Goal: Information Seeking & Learning: Learn about a topic

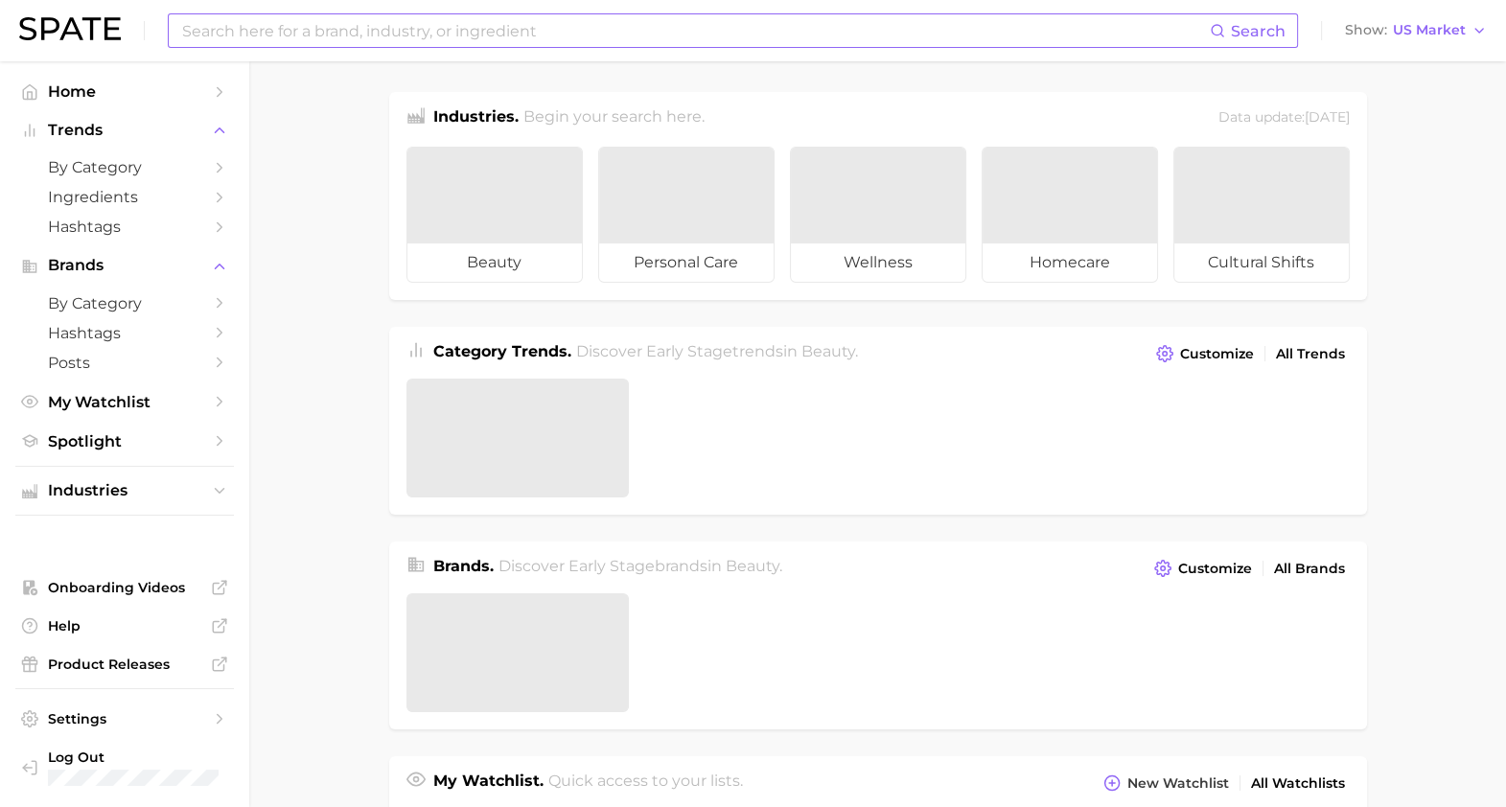
click at [504, 46] on input at bounding box center [694, 30] width 1029 height 33
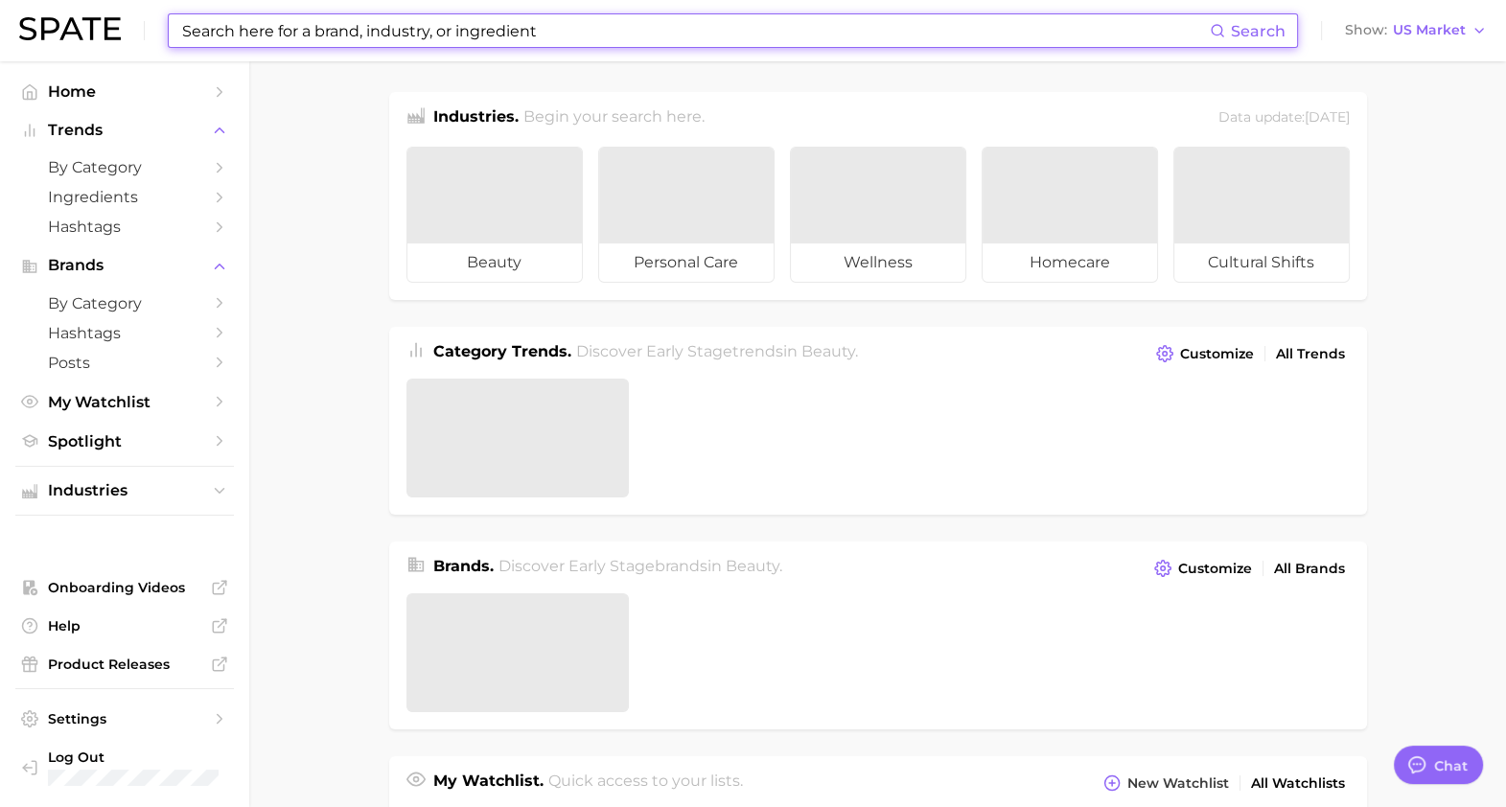
type textarea "x"
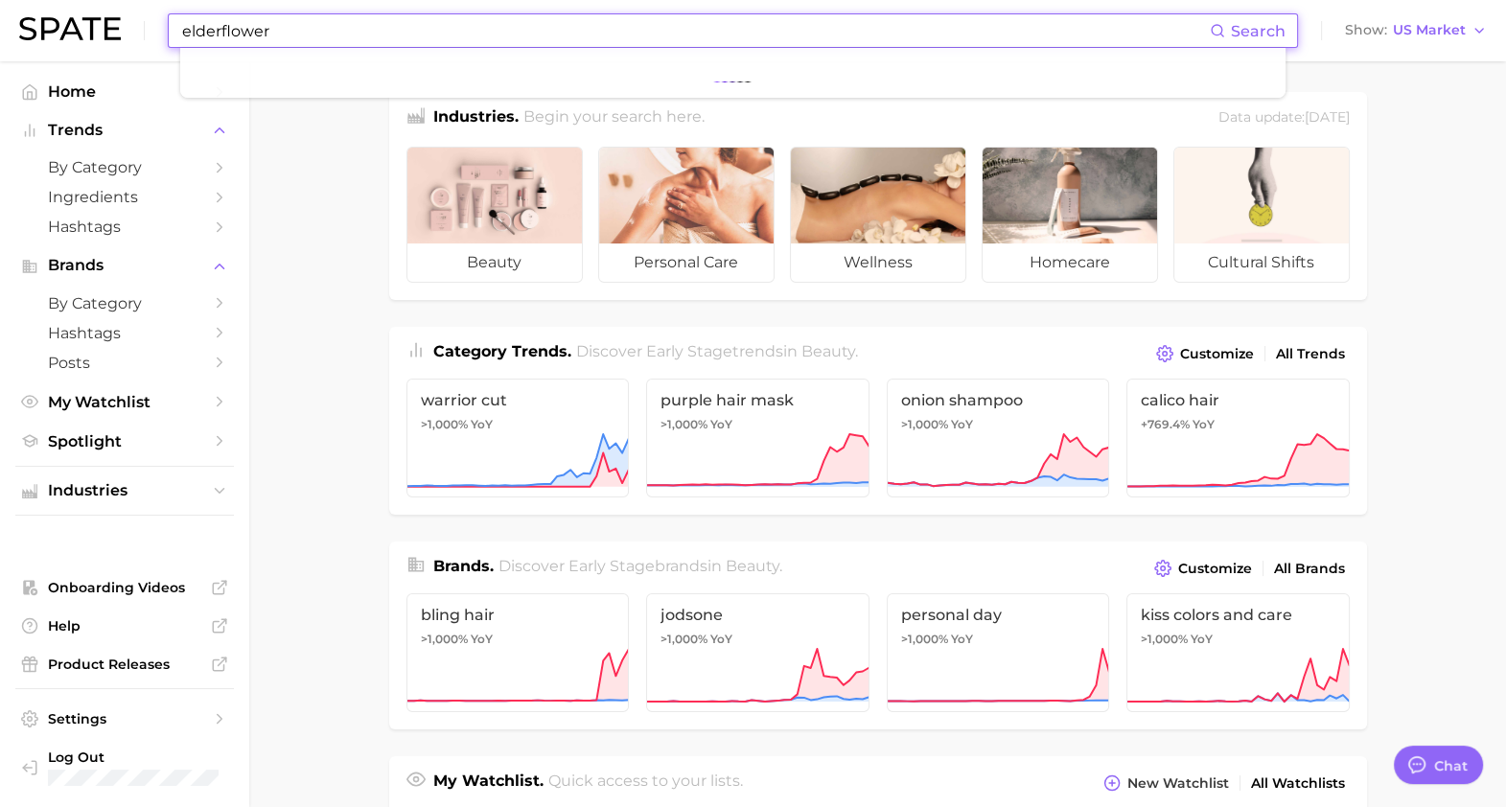
type input "elderflower"
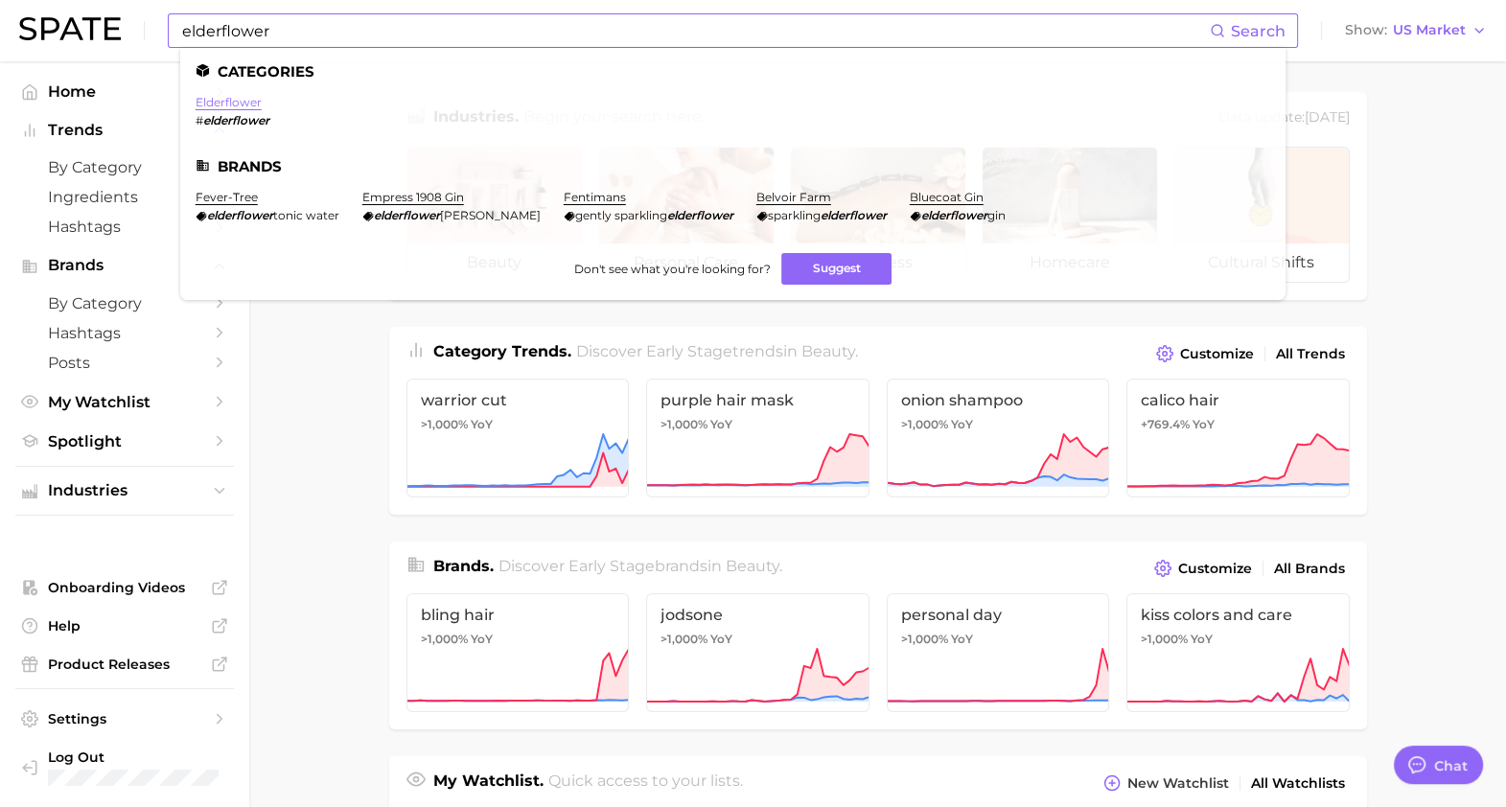
click at [218, 103] on link "elderflower" at bounding box center [228, 102] width 66 height 14
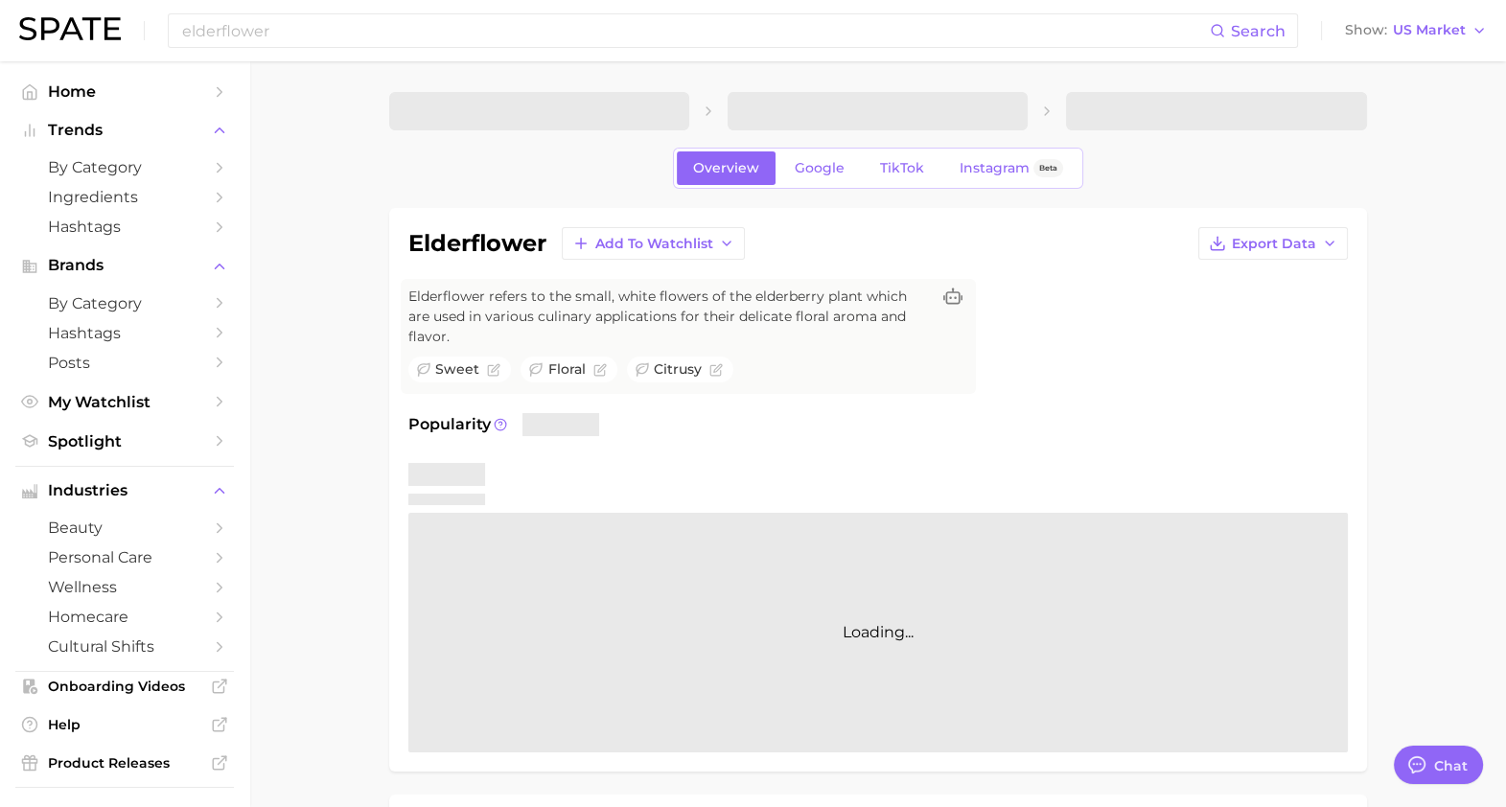
type textarea "x"
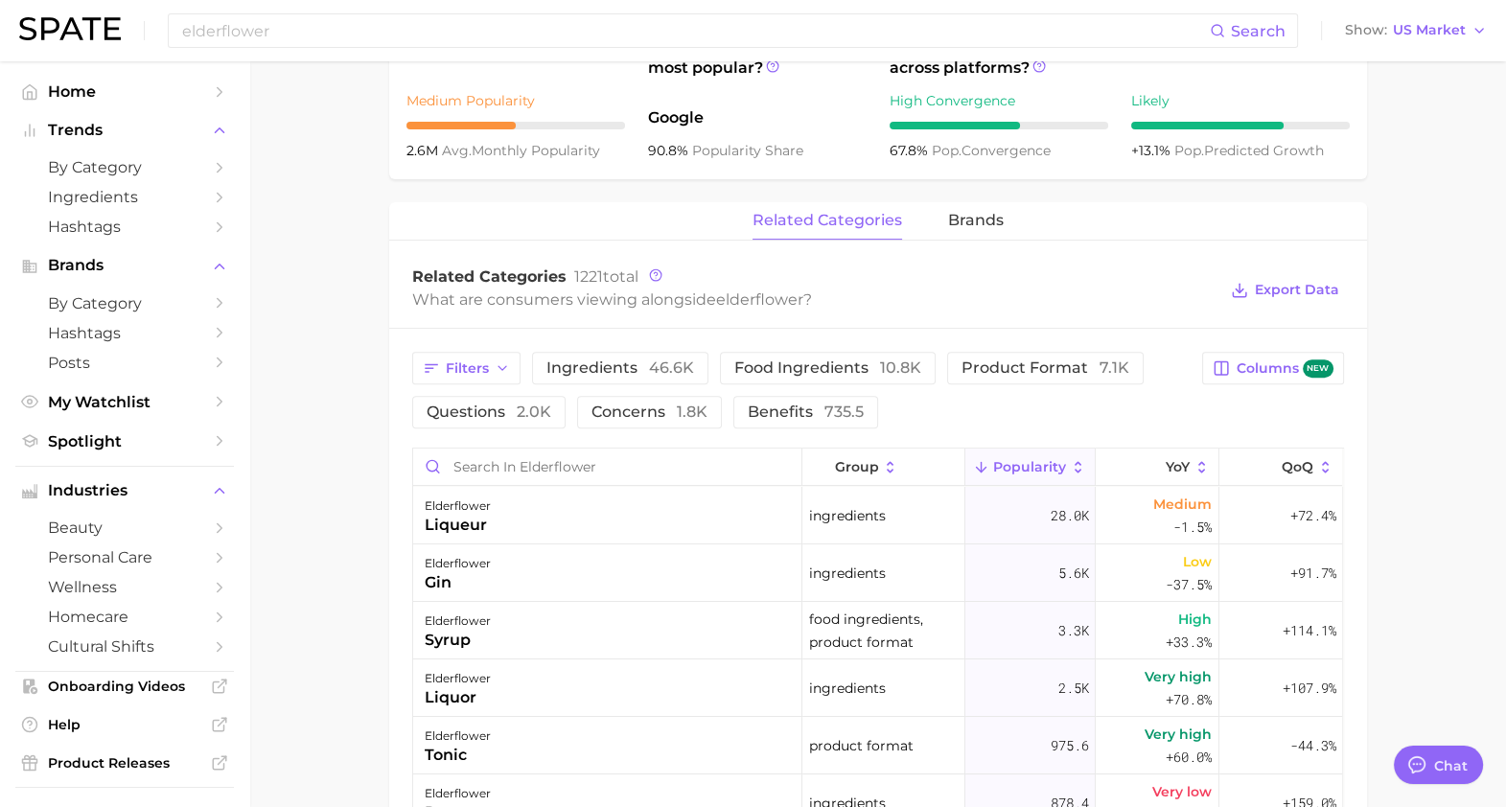
scroll to position [838, 0]
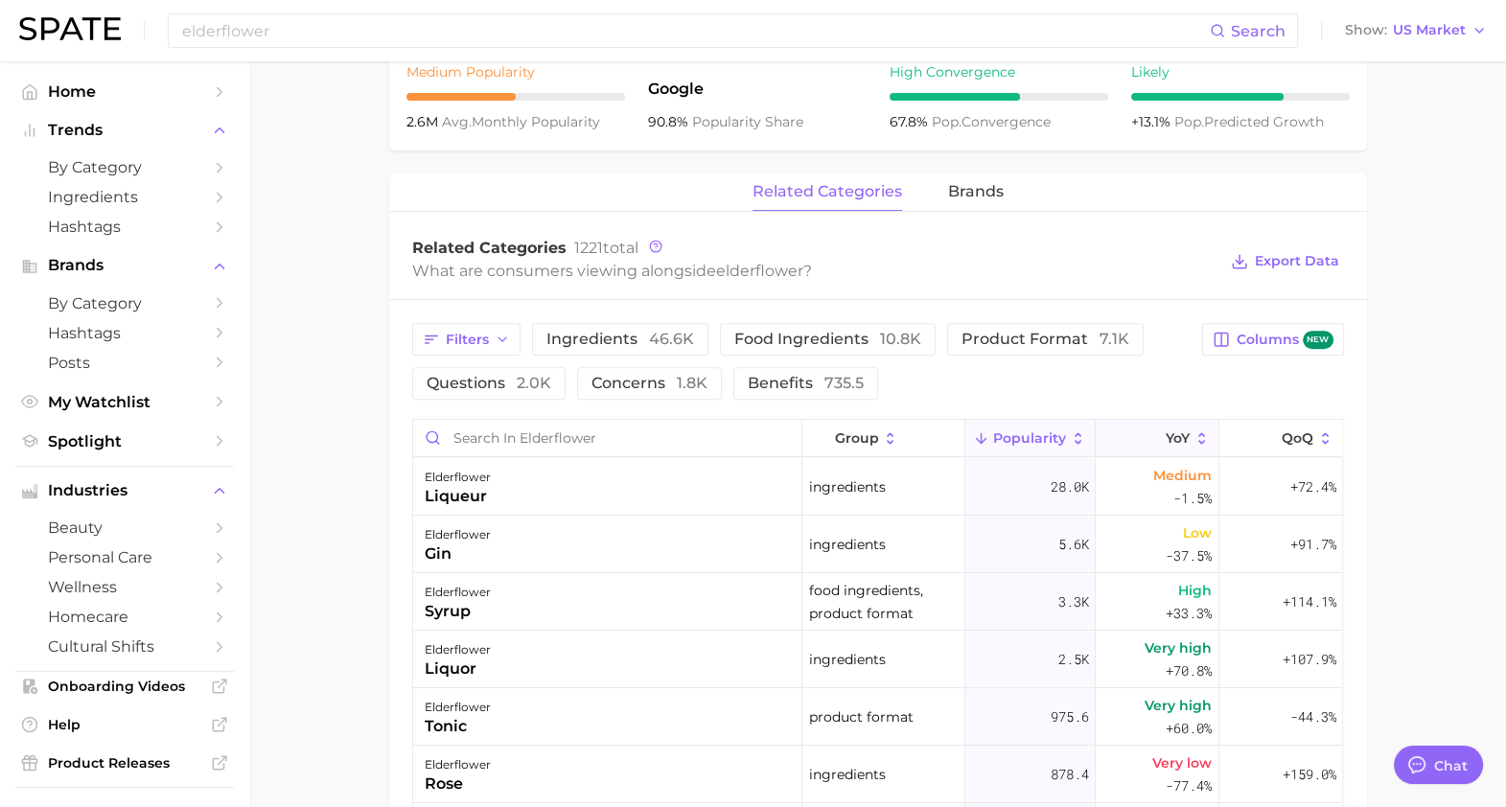
click at [1166, 430] on span "YoY" at bounding box center [1177, 437] width 24 height 15
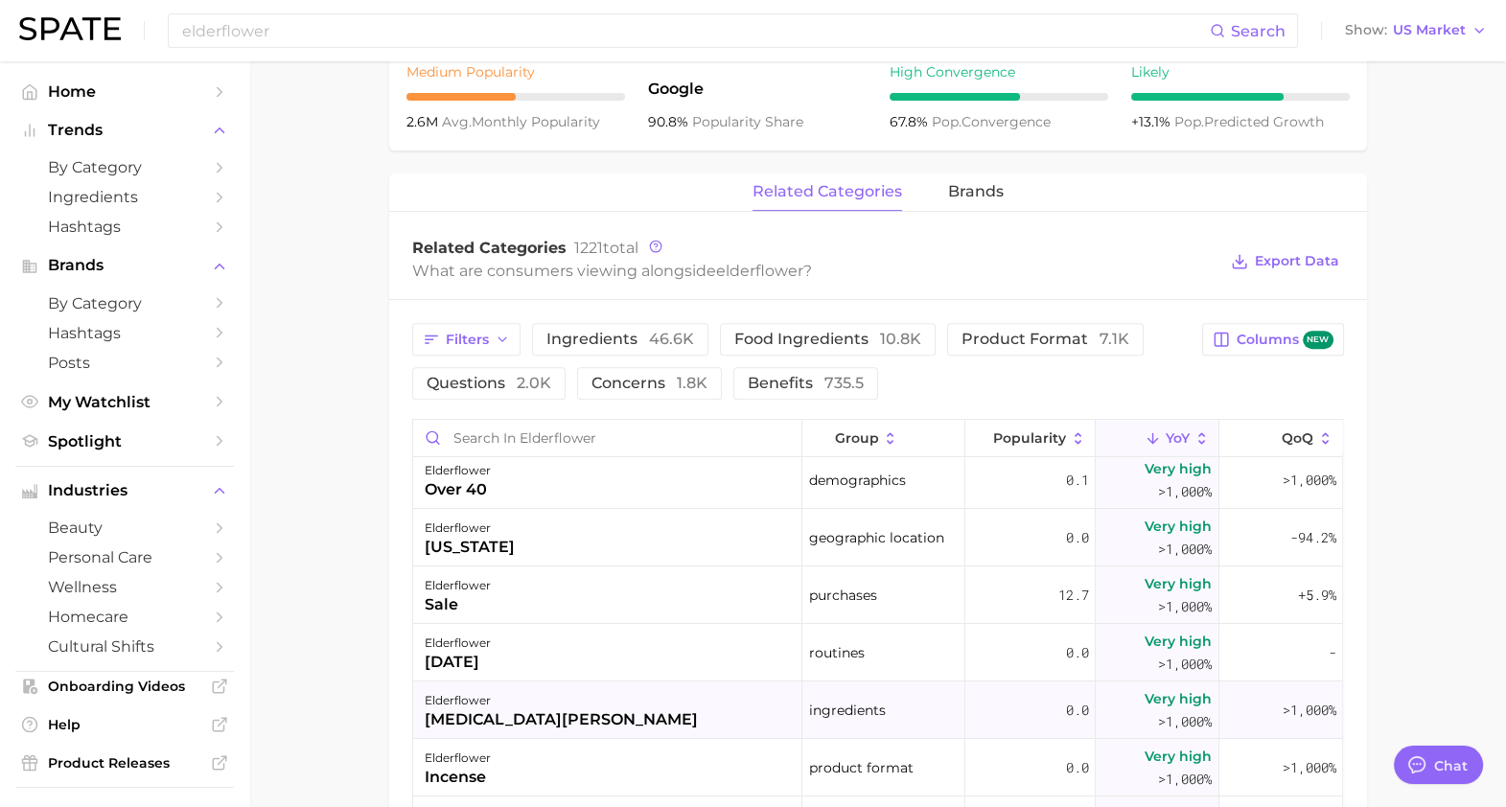
scroll to position [0, 0]
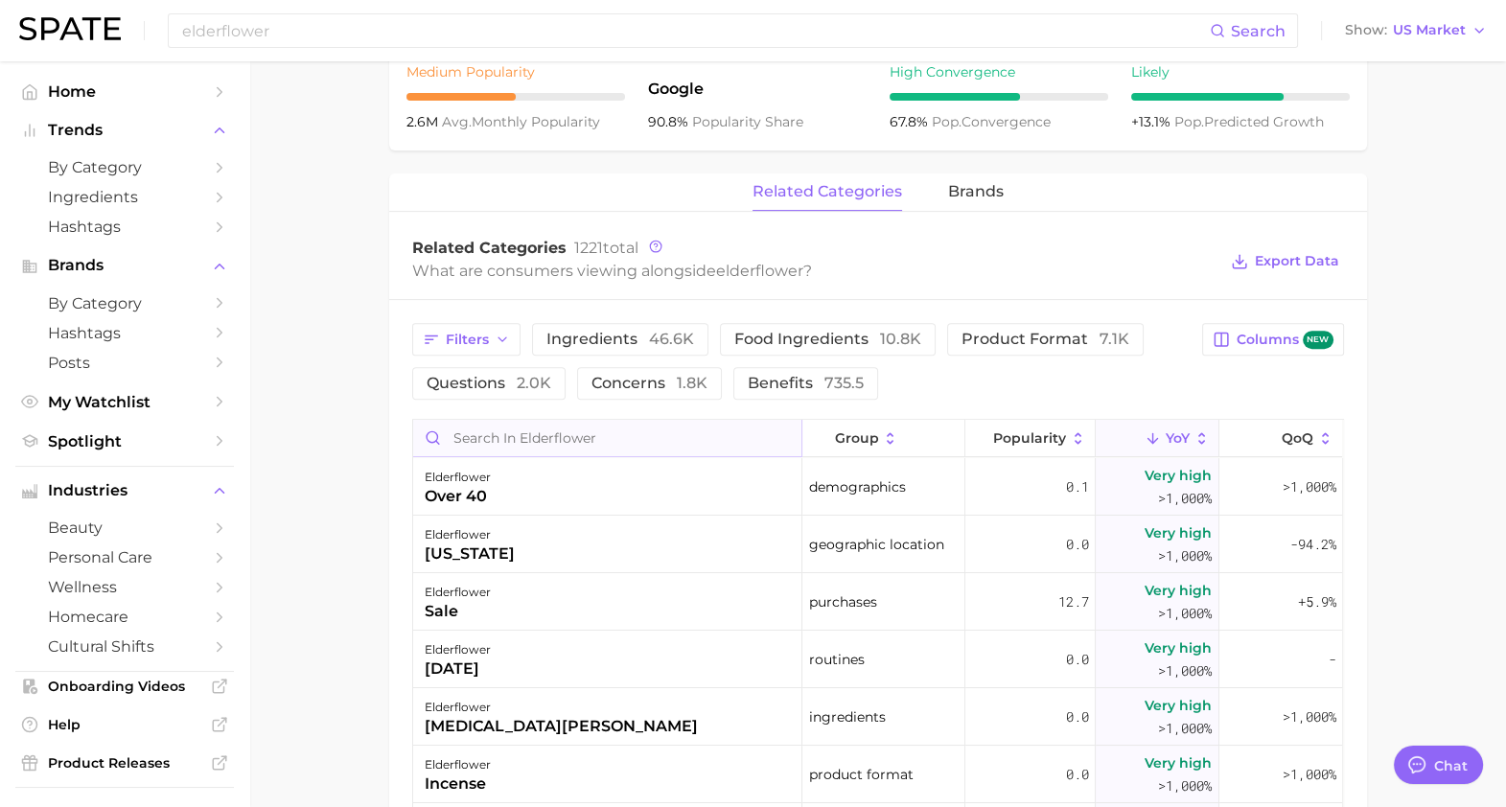
click at [609, 421] on input "Search in elderflower" at bounding box center [607, 438] width 388 height 36
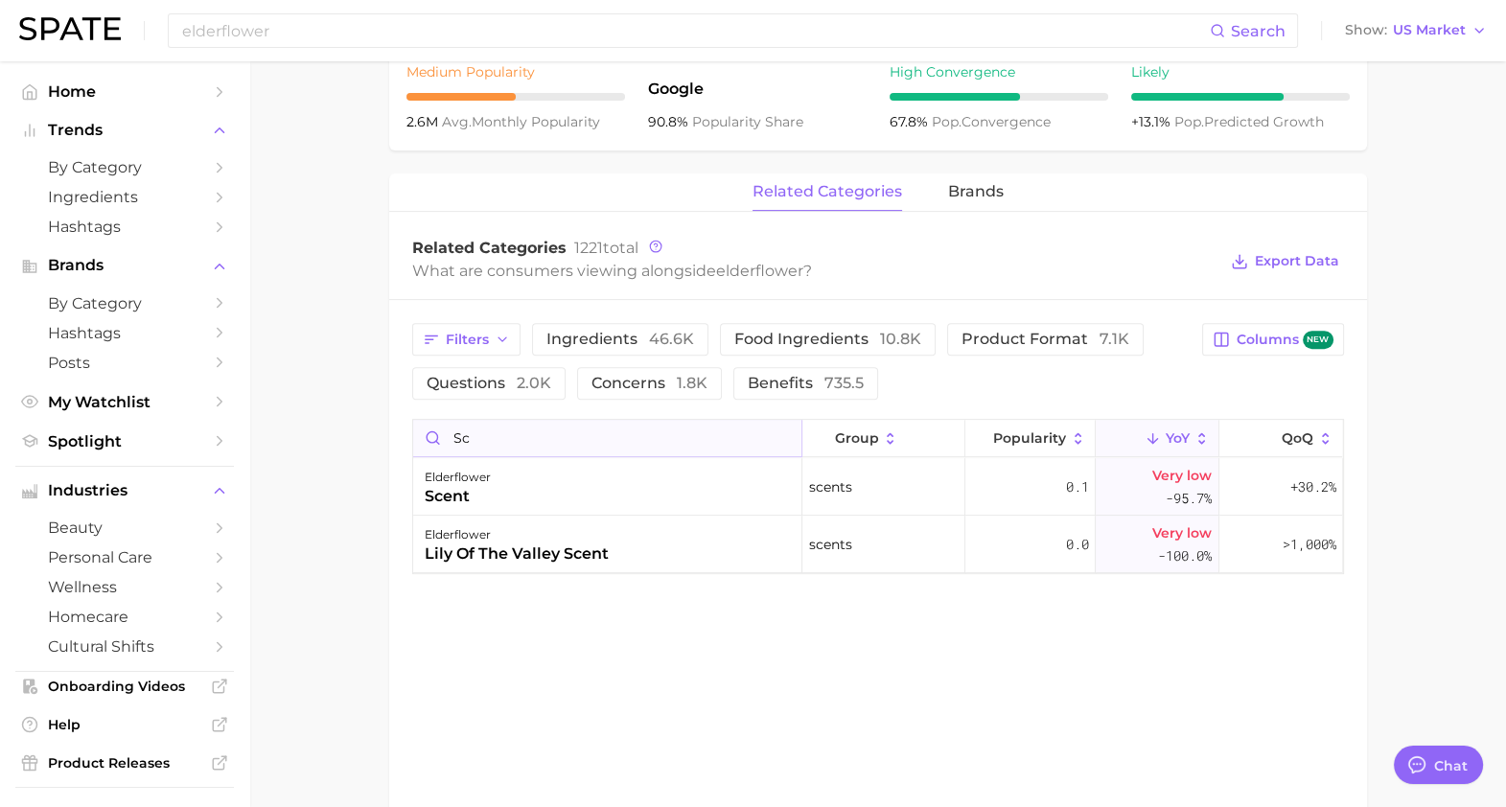
type input "s"
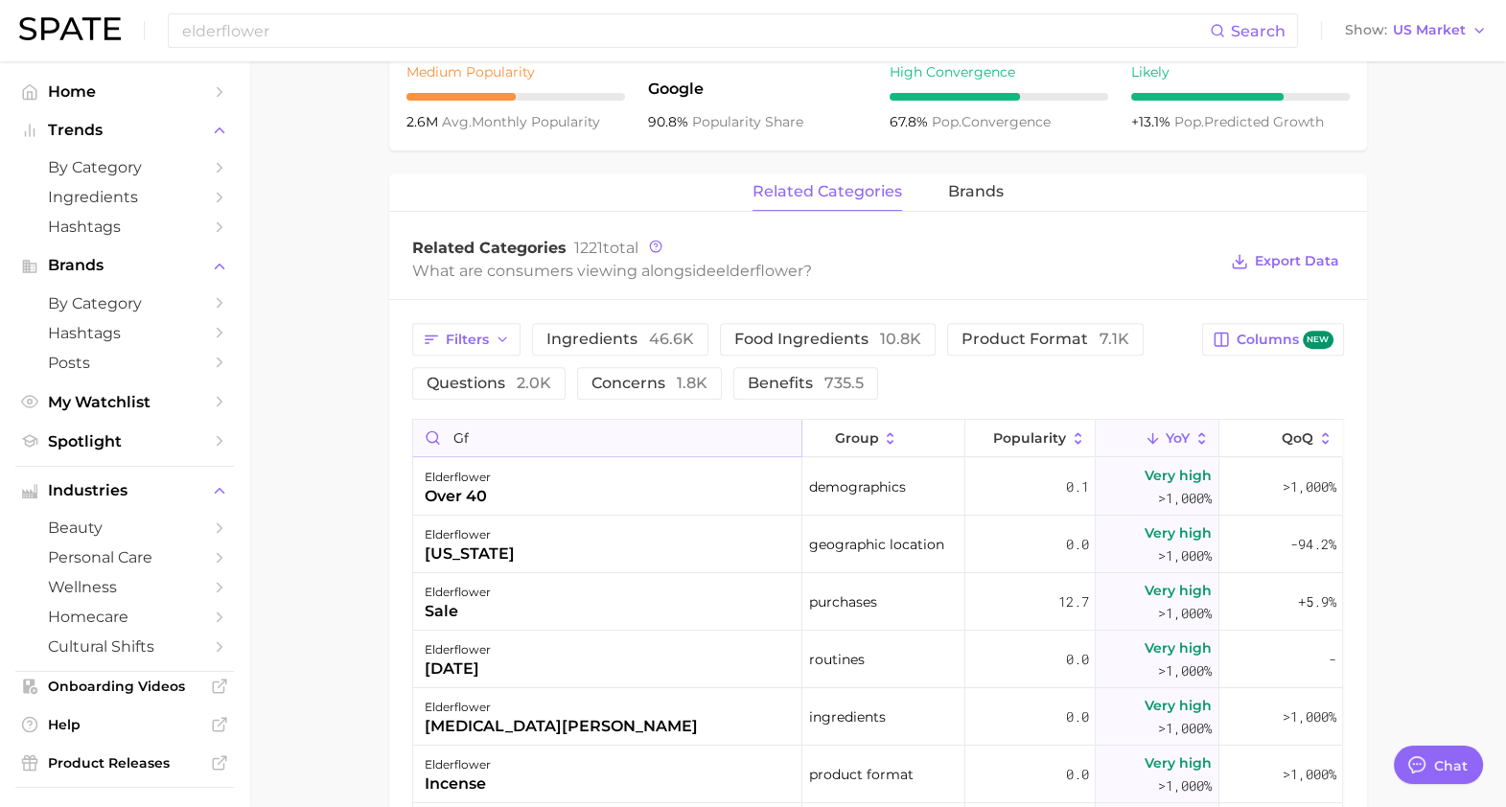
type input "g"
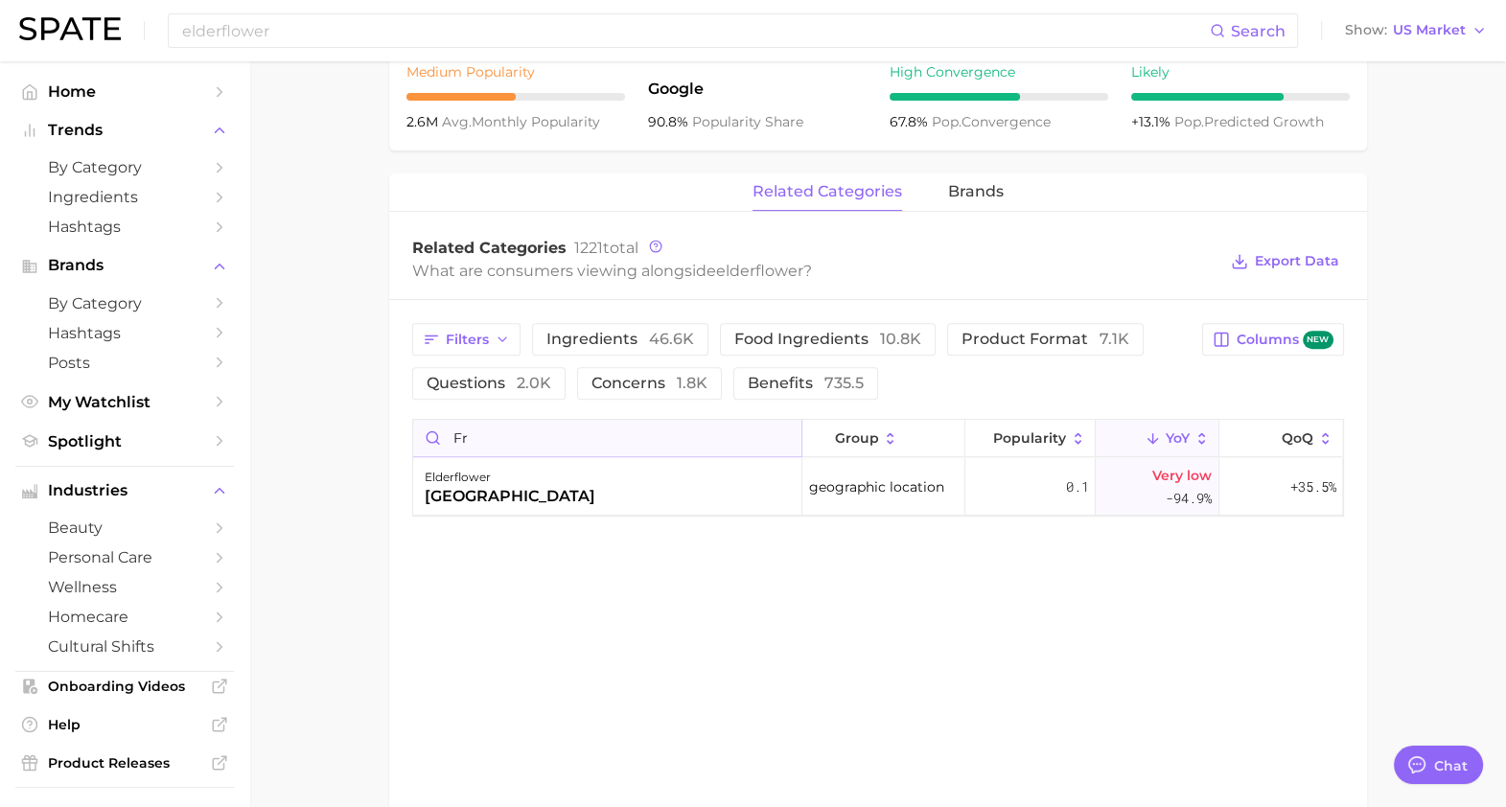
type input "f"
type input "p"
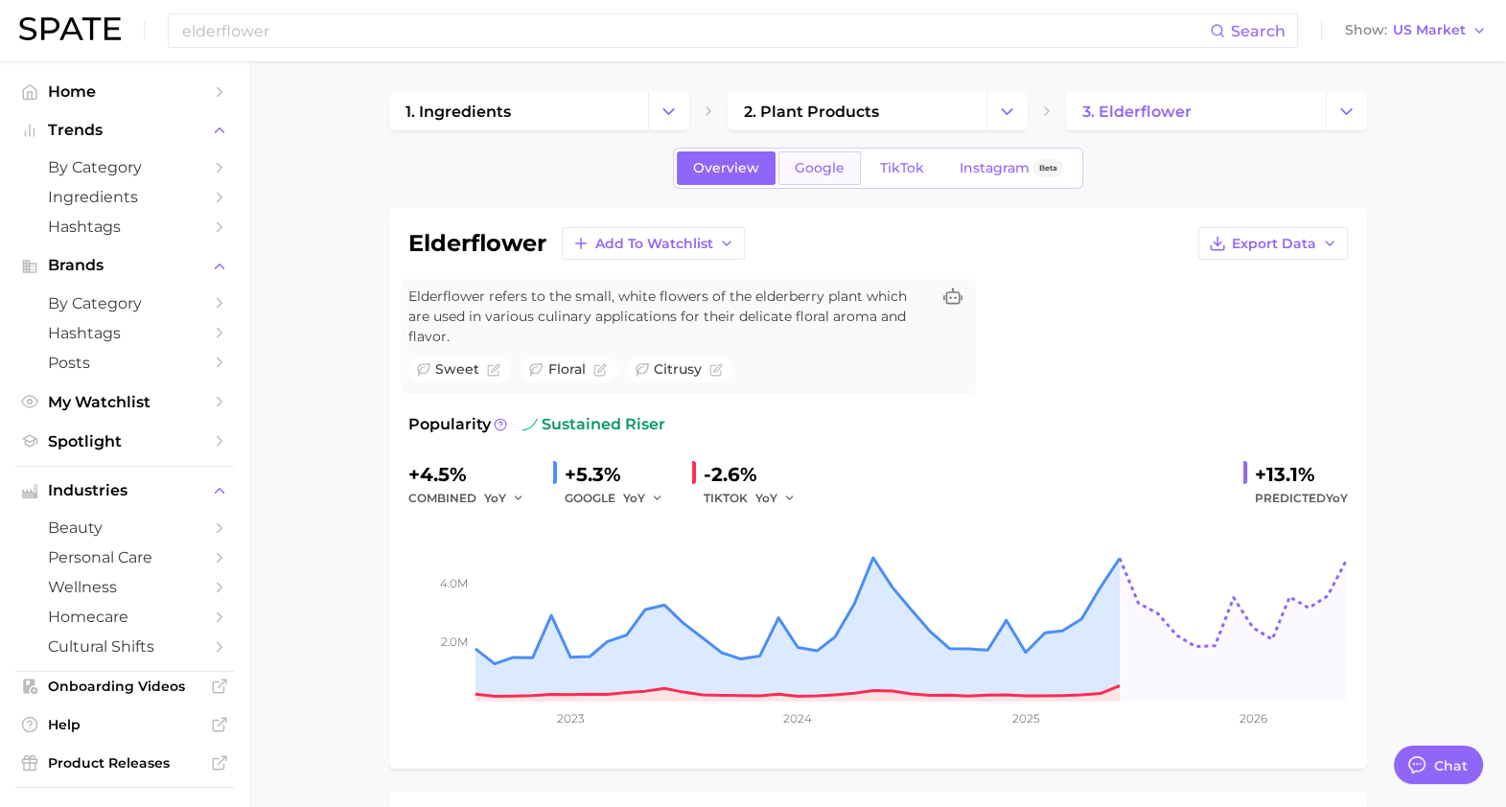
click at [808, 172] on span "Google" at bounding box center [819, 168] width 50 height 16
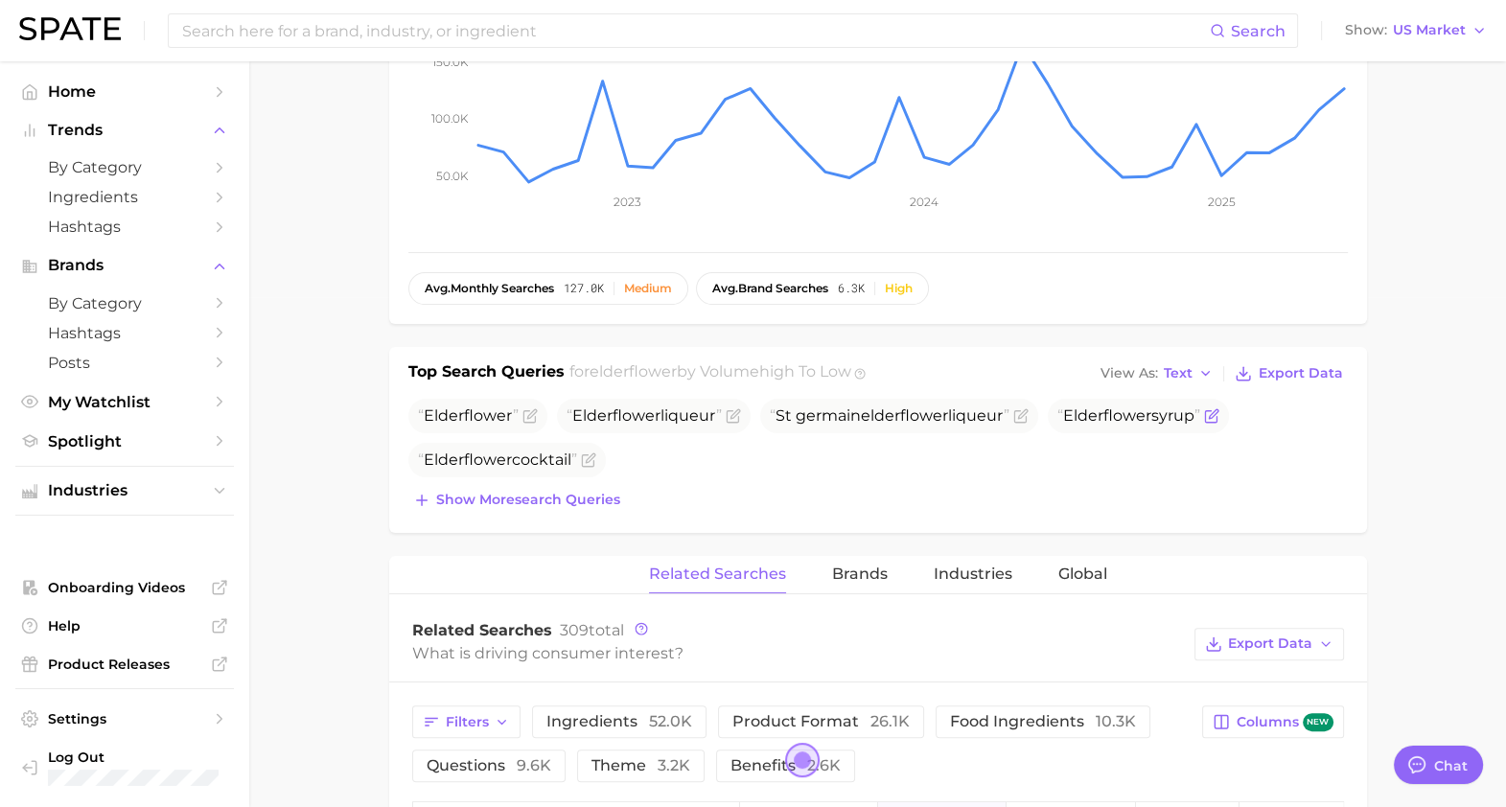
scroll to position [838, 0]
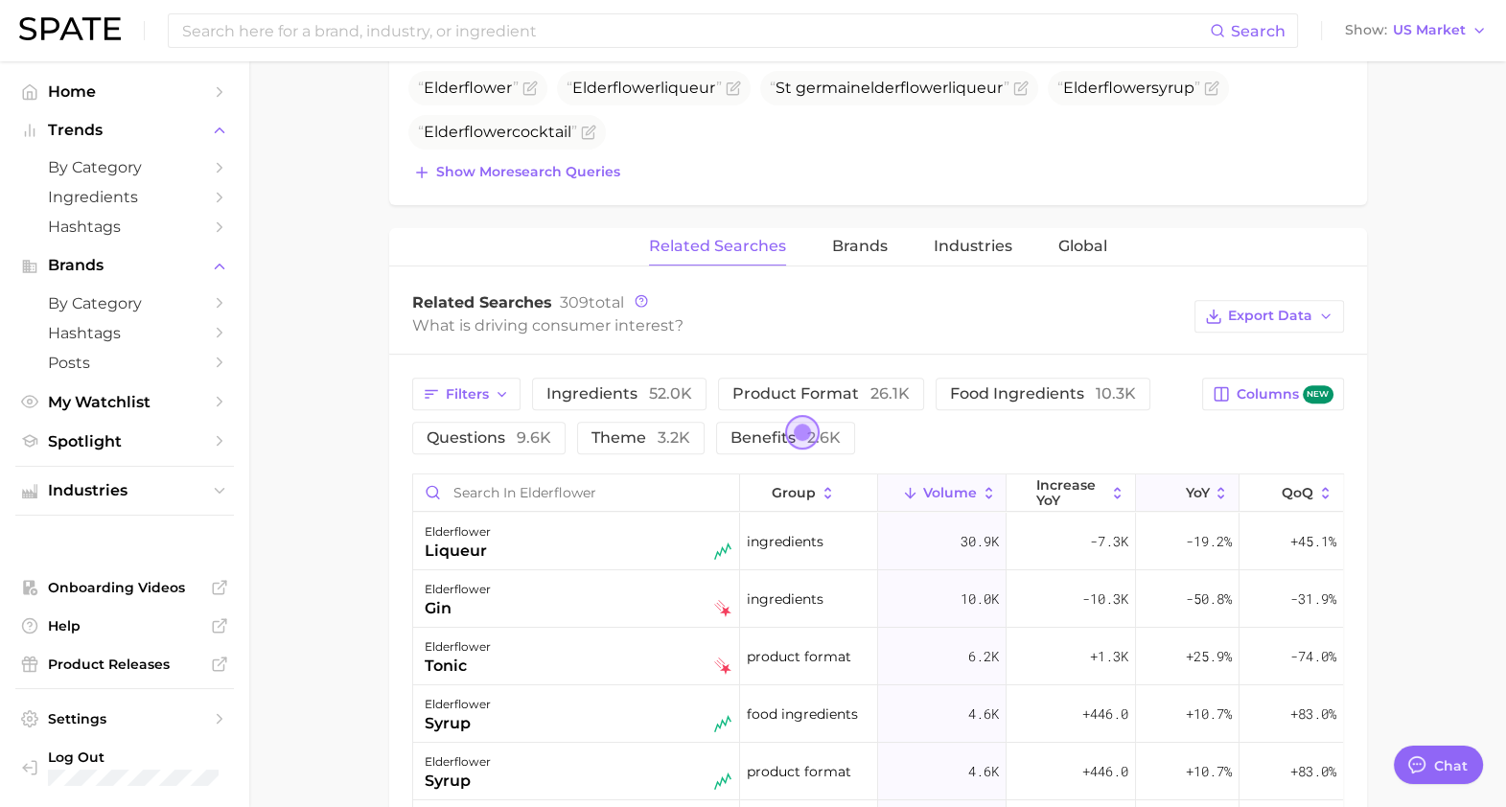
click at [1166, 478] on button "YoY" at bounding box center [1187, 492] width 103 height 37
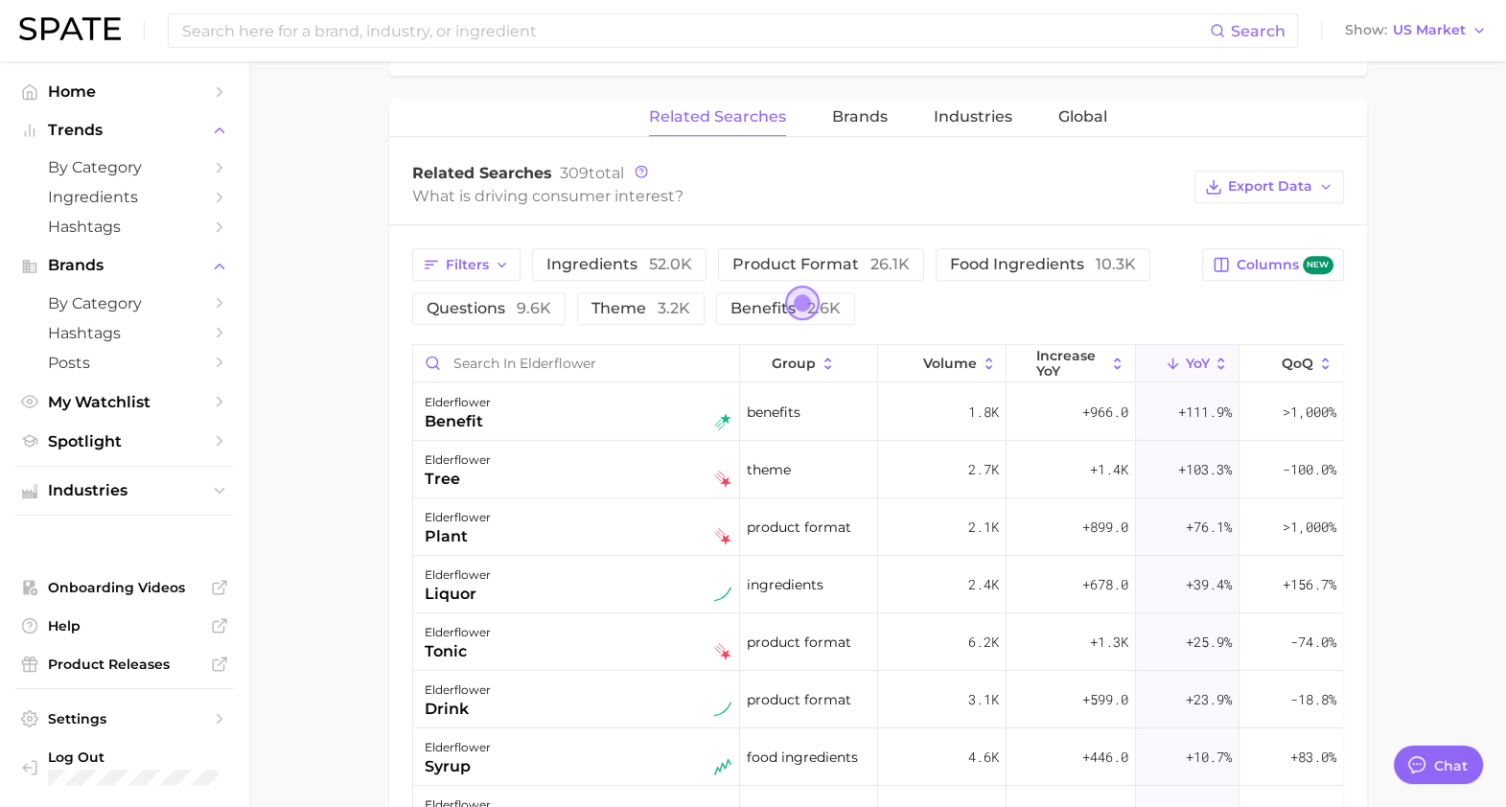
scroll to position [809, 0]
